Goal: Task Accomplishment & Management: Use online tool/utility

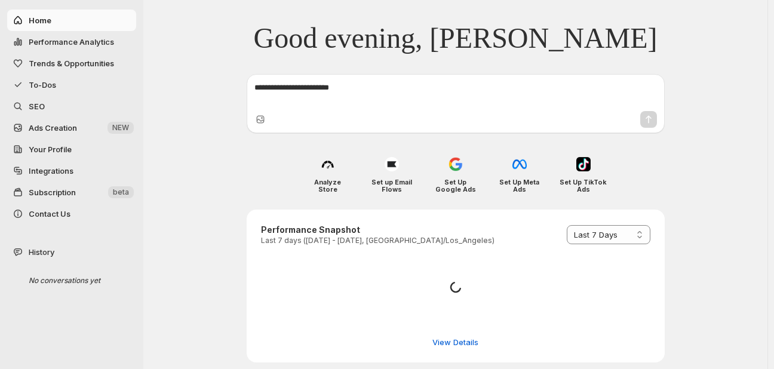
select select "*********"
click at [44, 83] on span "To-Dos" at bounding box center [42, 85] width 27 height 10
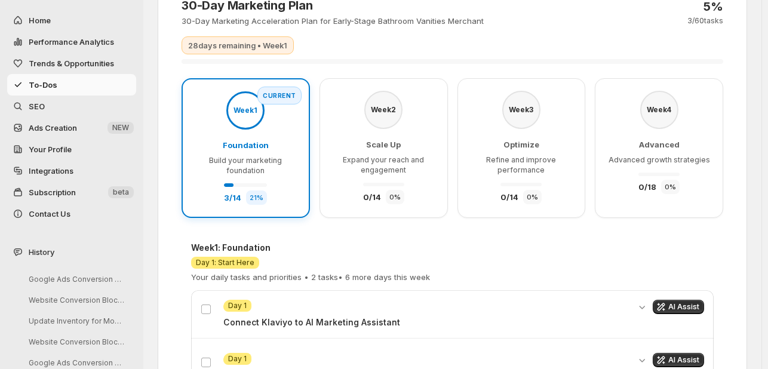
scroll to position [179, 0]
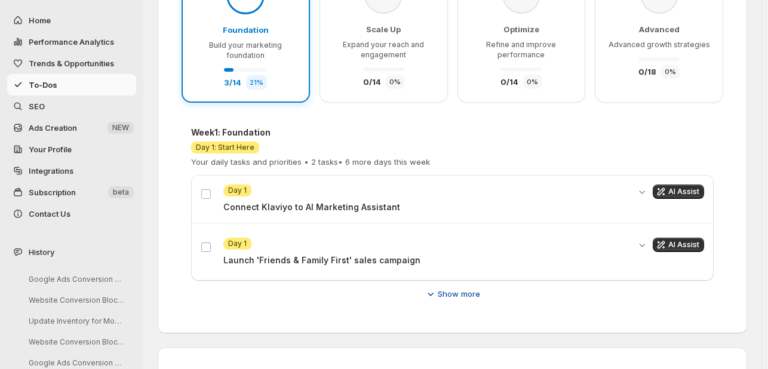
click at [458, 292] on span "Show more" at bounding box center [459, 294] width 42 height 12
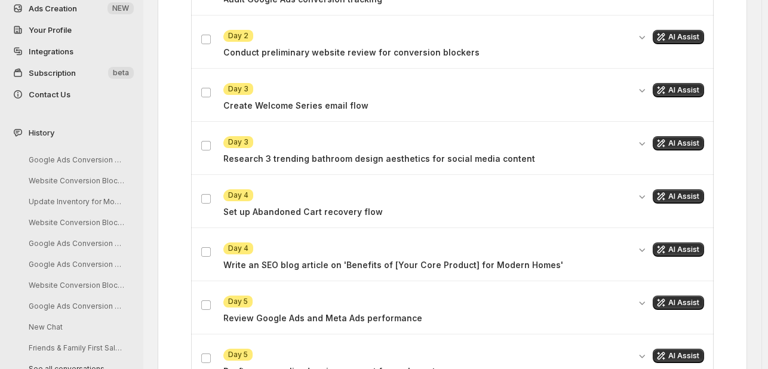
scroll to position [896, 0]
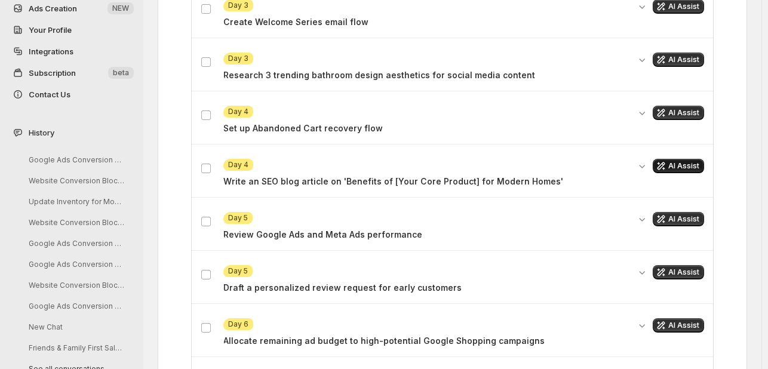
click at [674, 165] on button "AI Assist" at bounding box center [678, 166] width 51 height 14
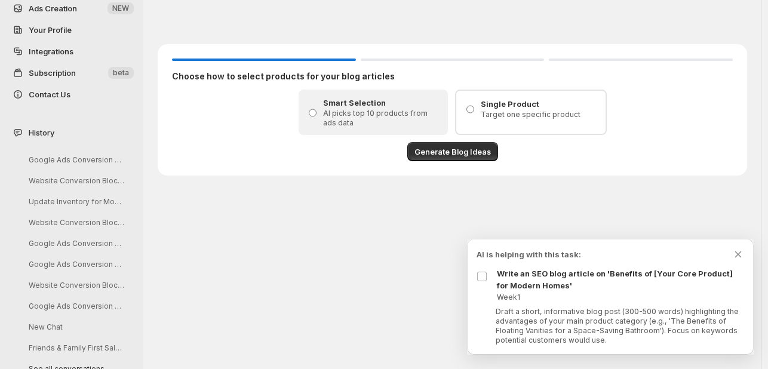
scroll to position [0, 0]
click at [444, 148] on span "Generate Blog Ideas" at bounding box center [456, 152] width 76 height 12
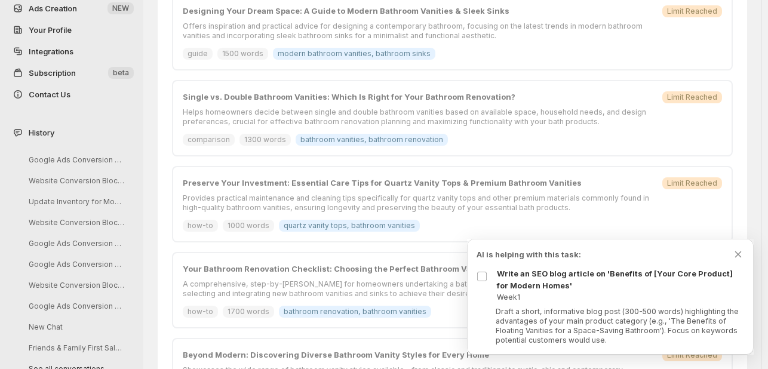
scroll to position [689, 0]
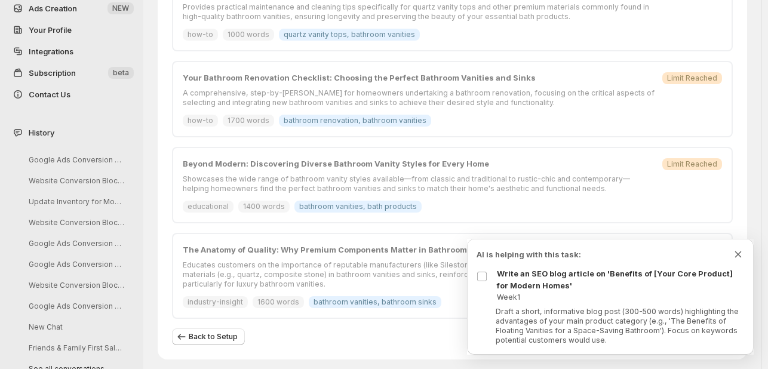
click at [738, 255] on icon "Dismiss todo indicator" at bounding box center [738, 255] width 7 height 7
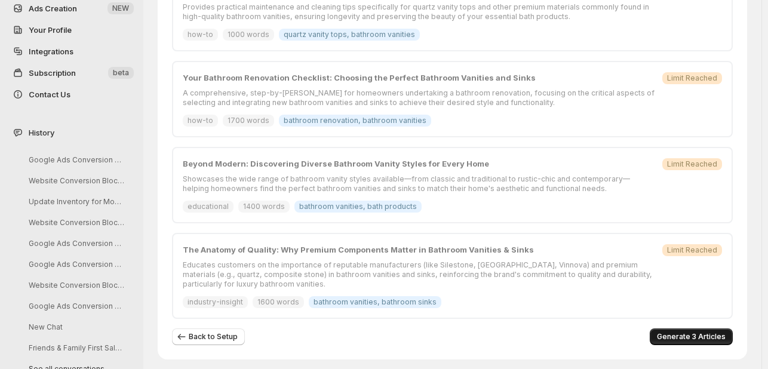
click at [703, 333] on span "Generate 3 Articles" at bounding box center [691, 337] width 69 height 10
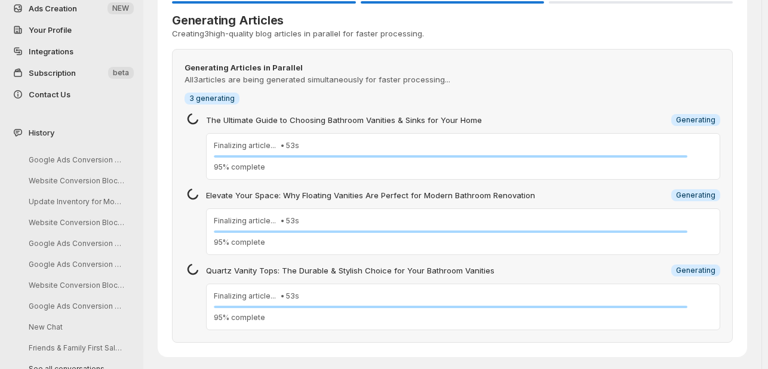
scroll to position [59, 0]
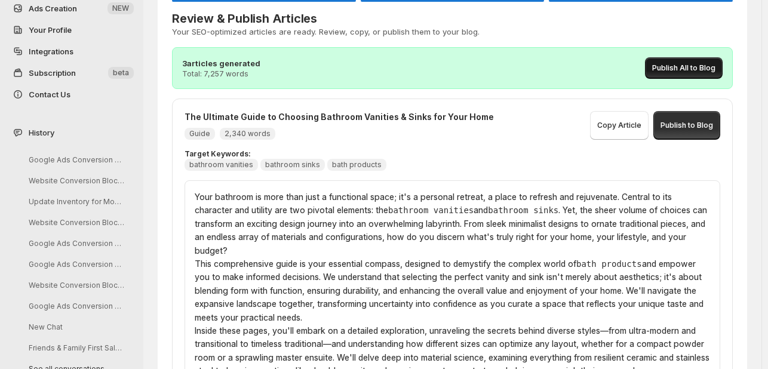
click at [698, 63] on span "Publish All to Blog" at bounding box center [683, 68] width 63 height 10
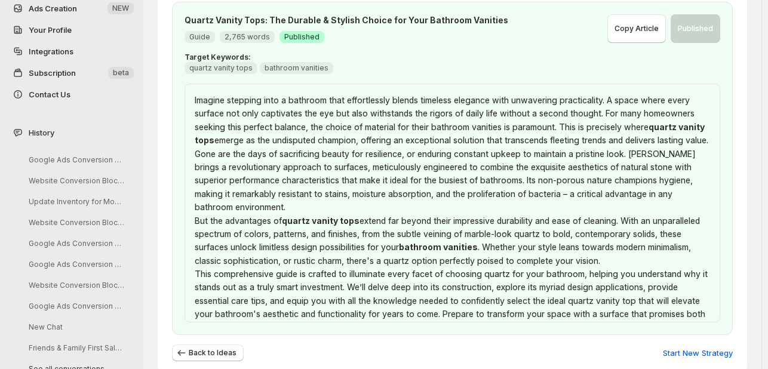
scroll to position [872, 0]
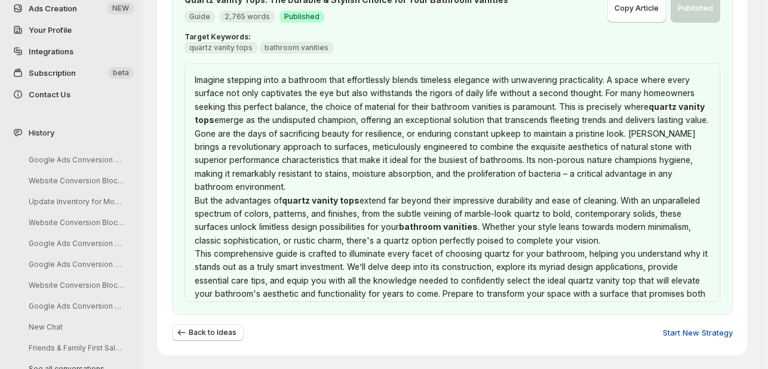
click at [707, 333] on span "Start New Strategy" at bounding box center [698, 333] width 70 height 12
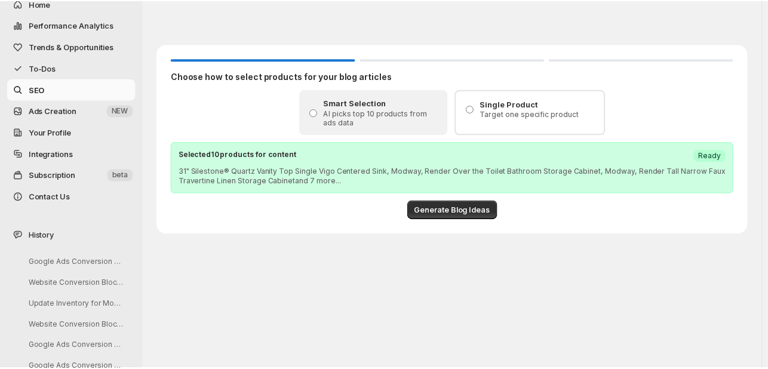
scroll to position [0, 0]
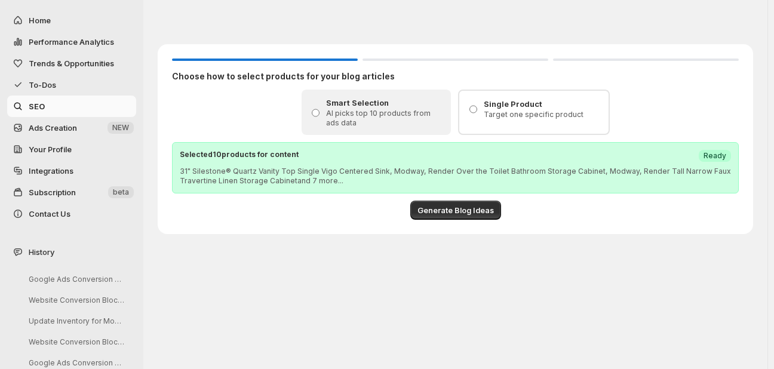
click at [58, 86] on span "To-Dos" at bounding box center [81, 85] width 105 height 12
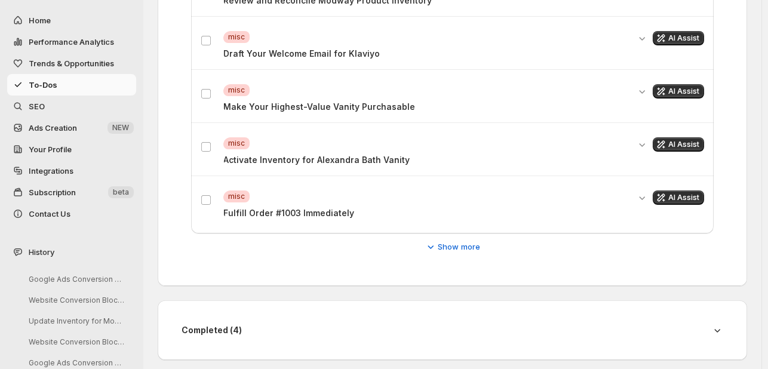
scroll to position [549, 0]
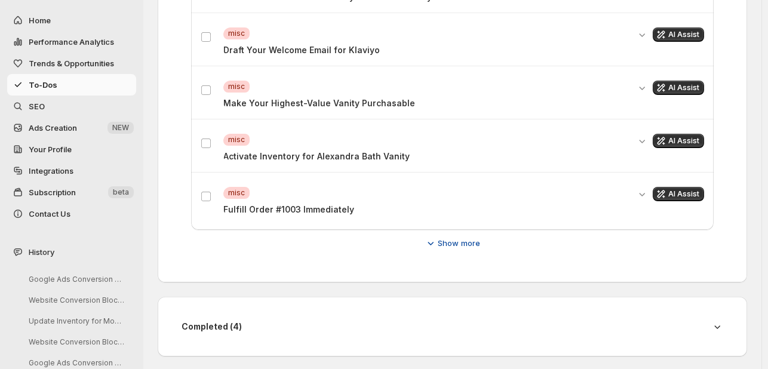
click at [456, 244] on span "Show more" at bounding box center [459, 243] width 42 height 12
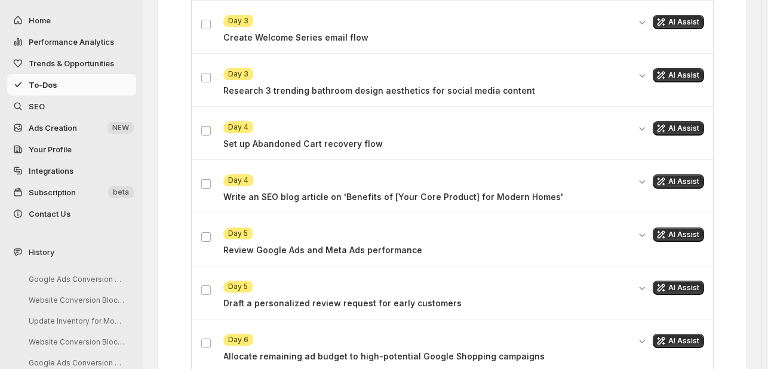
scroll to position [907, 0]
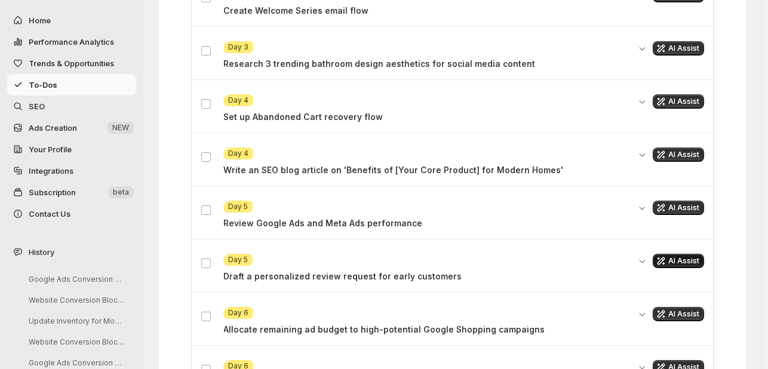
click at [674, 260] on button "AI Assist" at bounding box center [678, 261] width 51 height 14
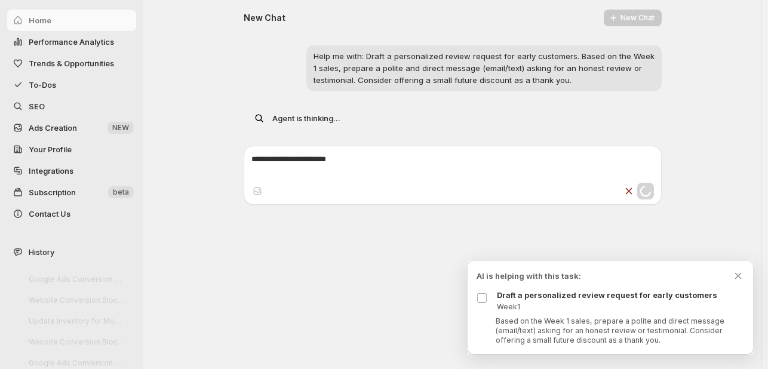
scroll to position [0, 0]
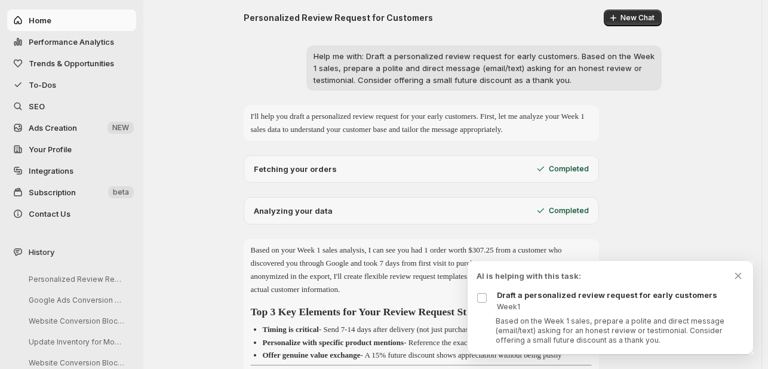
click at [737, 274] on icon "Dismiss todo indicator" at bounding box center [738, 276] width 12 height 12
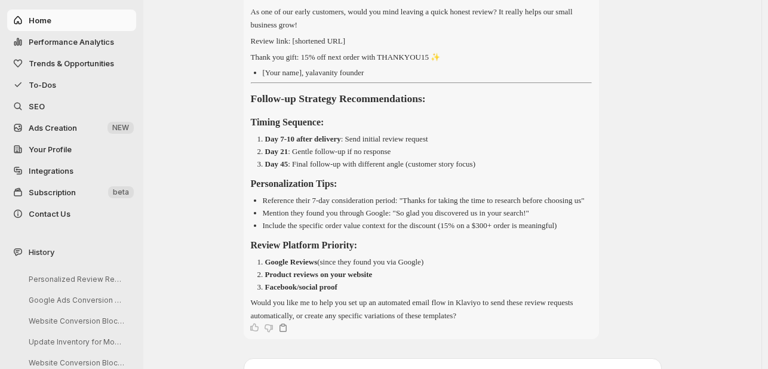
scroll to position [840, 0]
